Goal: Task Accomplishment & Management: Manage account settings

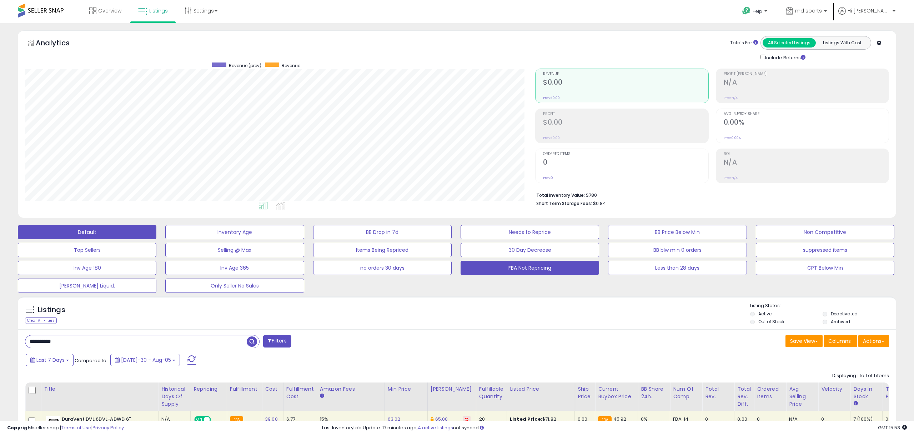
click at [304, 239] on button "FBA Not Repricing" at bounding box center [234, 232] width 139 height 14
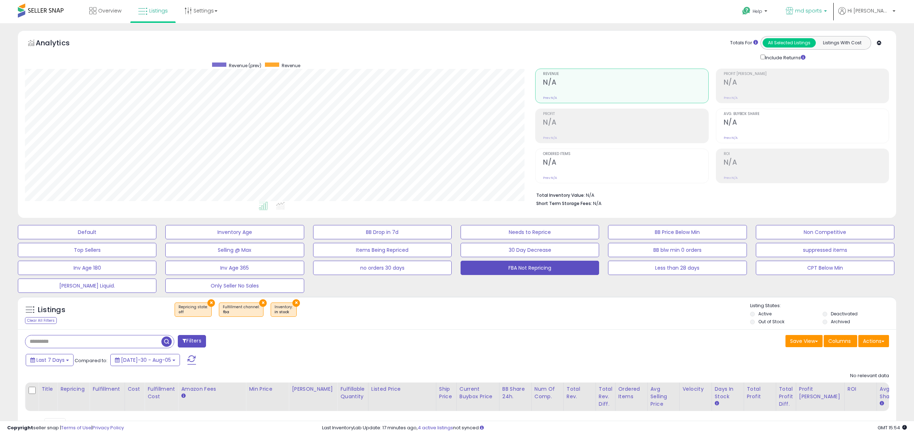
click at [819, 14] on p "md sports" at bounding box center [806, 11] width 41 height 9
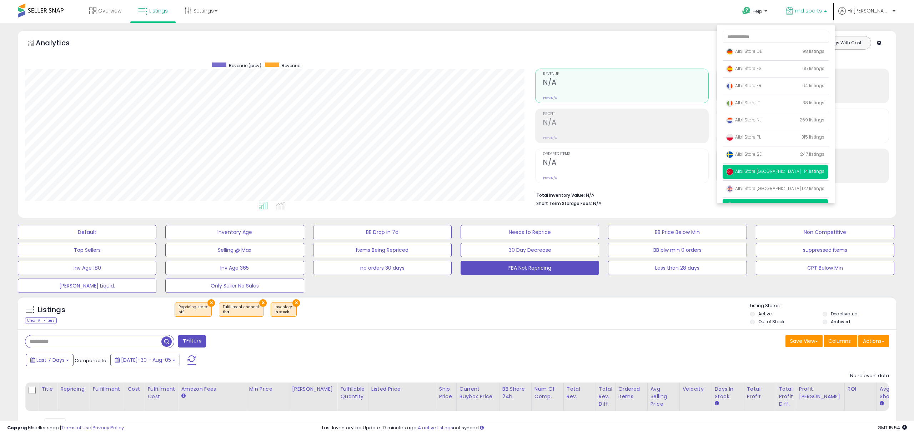
scroll to position [46, 0]
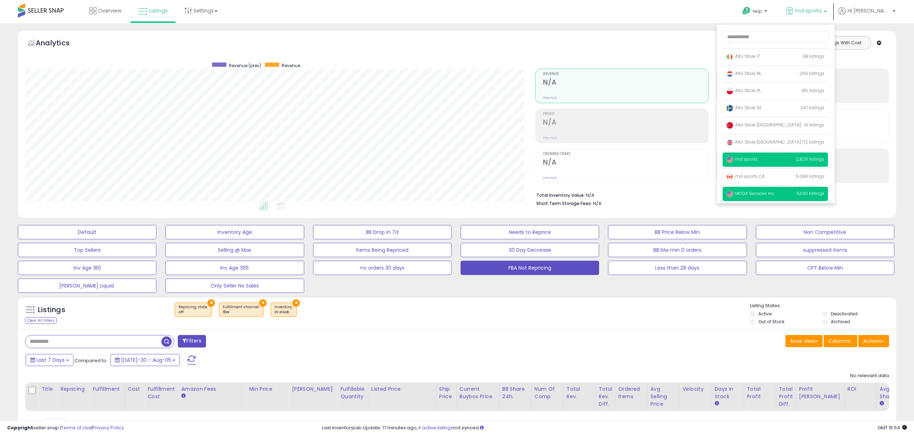
click at [766, 194] on span "MODA Services Inc" at bounding box center [750, 193] width 48 height 6
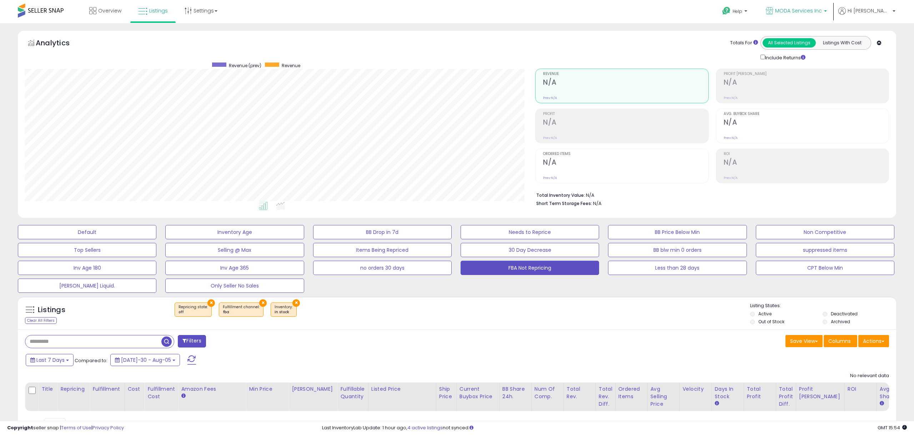
click at [806, 15] on p "MODA Services Inc" at bounding box center [796, 11] width 61 height 9
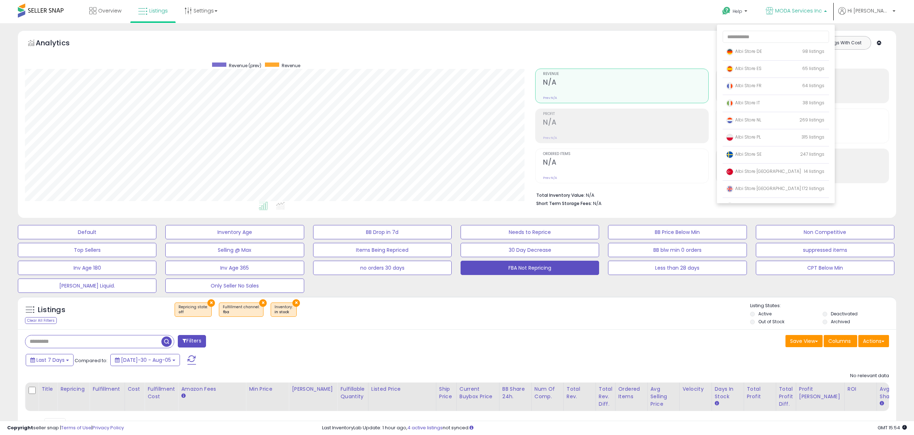
scroll to position [46, 0]
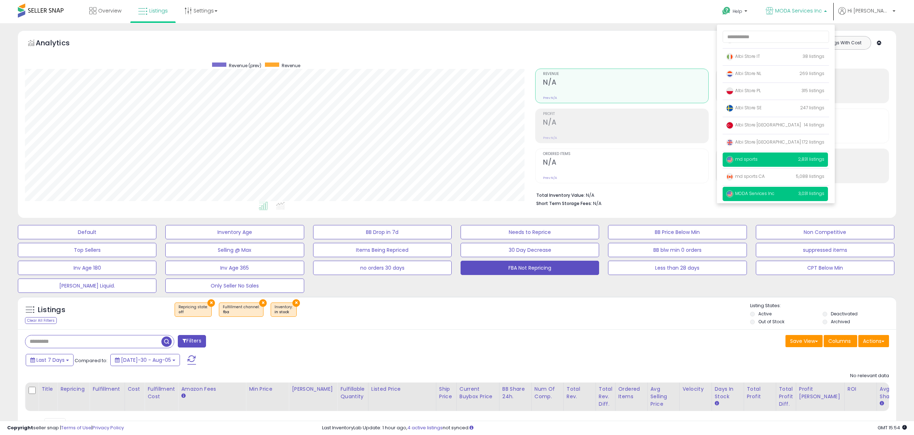
click at [776, 161] on p "md sports 2,831 listings" at bounding box center [775, 159] width 105 height 14
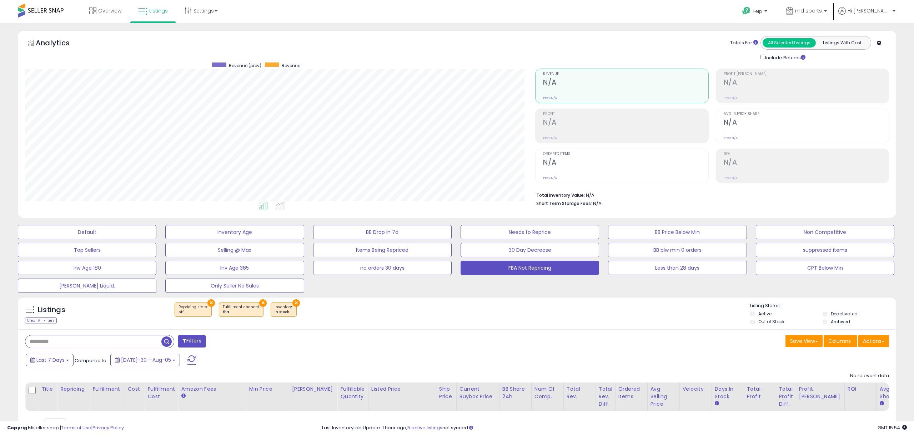
scroll to position [146, 510]
click at [103, 232] on button "Default" at bounding box center [87, 232] width 139 height 14
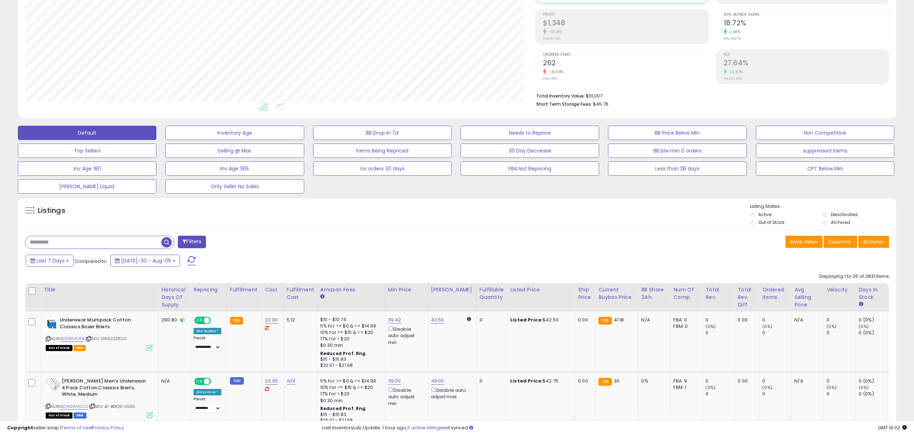
scroll to position [0, 0]
